Goal: Task Accomplishment & Management: Manage account settings

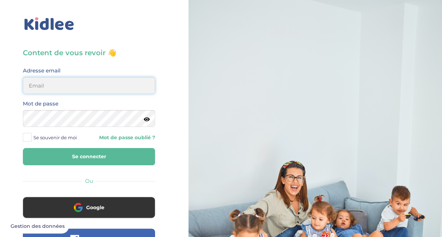
drag, startPoint x: 0, startPoint y: 0, endPoint x: 92, endPoint y: 84, distance: 124.8
click at [92, 84] on input "email" at bounding box center [89, 85] width 132 height 17
type input "maevah.nasandratriniaina92@gmail.com"
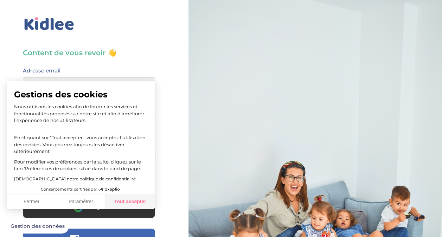
click at [137, 197] on button "Tout accepter" at bounding box center [129, 201] width 49 height 15
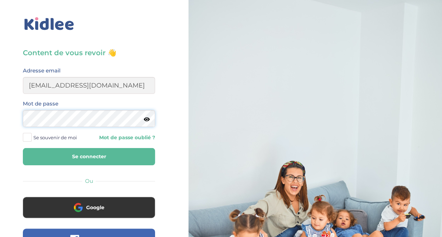
click at [23, 148] on button "Se connecter" at bounding box center [89, 156] width 132 height 17
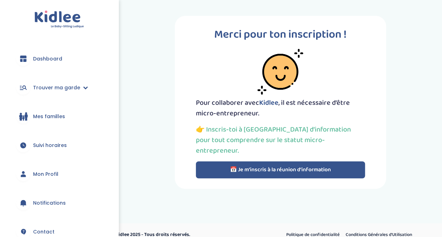
click at [248, 162] on button "📅 Je m’inscris à la réunion d’information" at bounding box center [280, 169] width 169 height 17
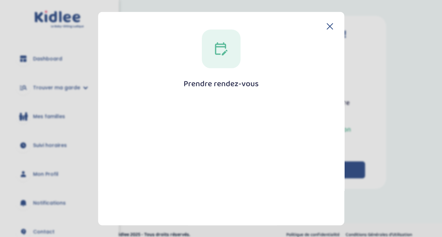
click at [220, 52] on icon at bounding box center [221, 49] width 14 height 14
drag, startPoint x: 220, startPoint y: 52, endPoint x: 327, endPoint y: 22, distance: 111.6
click at [327, 22] on div "Prendre rendez-vous Fermer" at bounding box center [221, 118] width 246 height 213
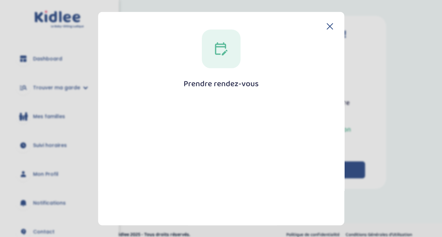
click at [327, 22] on div "Prendre rendez-vous Fermer" at bounding box center [221, 118] width 246 height 213
click at [327, 27] on icon at bounding box center [330, 27] width 6 height 6
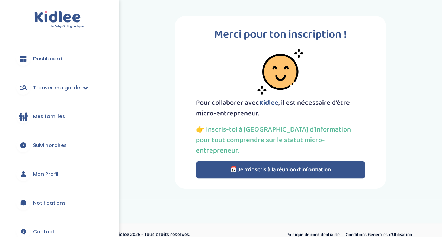
click at [52, 119] on span "Mes familles" at bounding box center [49, 116] width 32 height 7
click at [44, 86] on span "Trouver ma garde" at bounding box center [56, 87] width 47 height 7
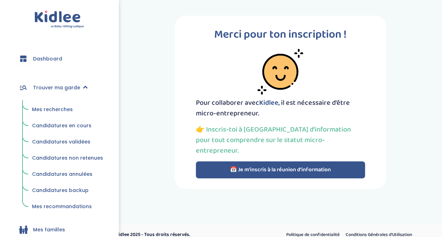
click at [43, 110] on span "Mes recherches" at bounding box center [52, 109] width 41 height 7
